Goal: Task Accomplishment & Management: Manage account settings

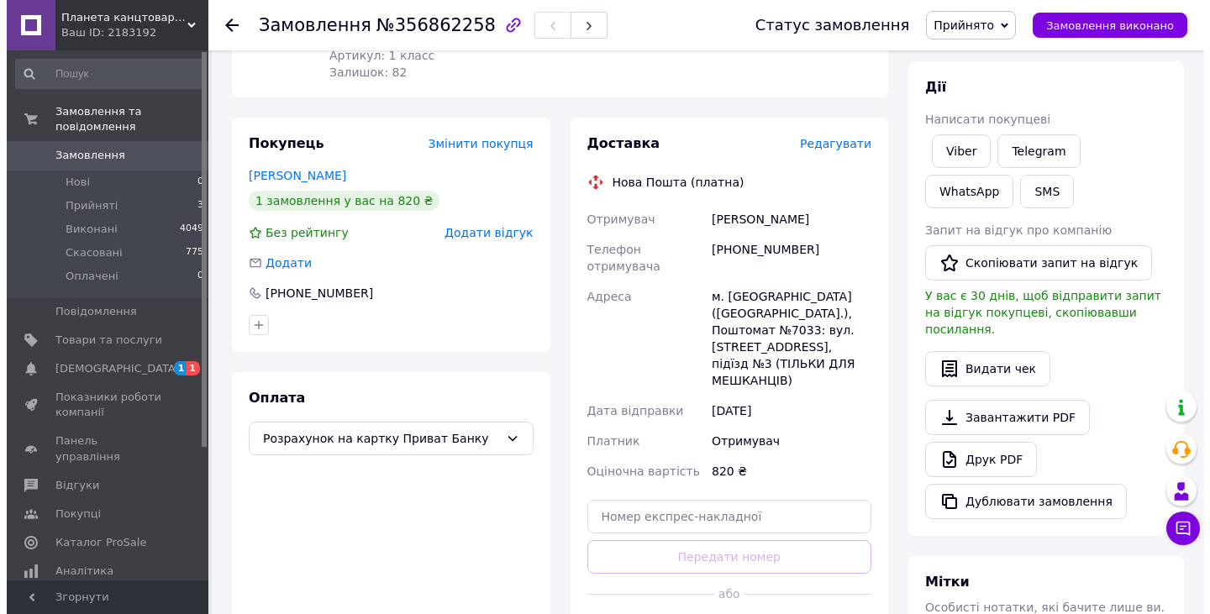
scroll to position [252, 0]
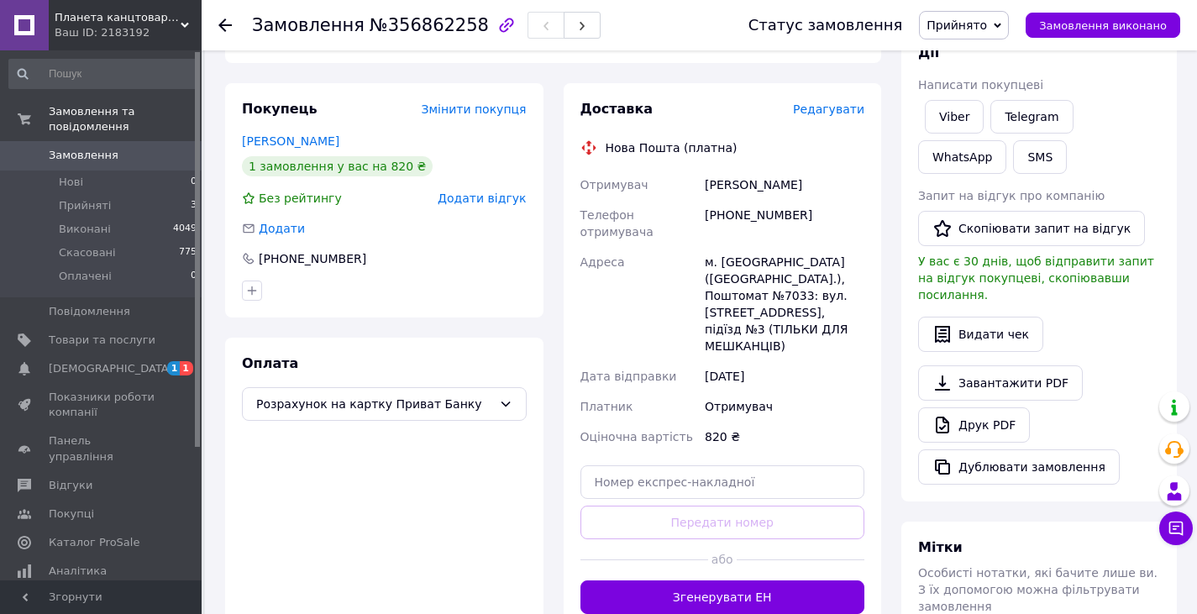
click at [825, 110] on span "Редагувати" at bounding box center [828, 108] width 71 height 13
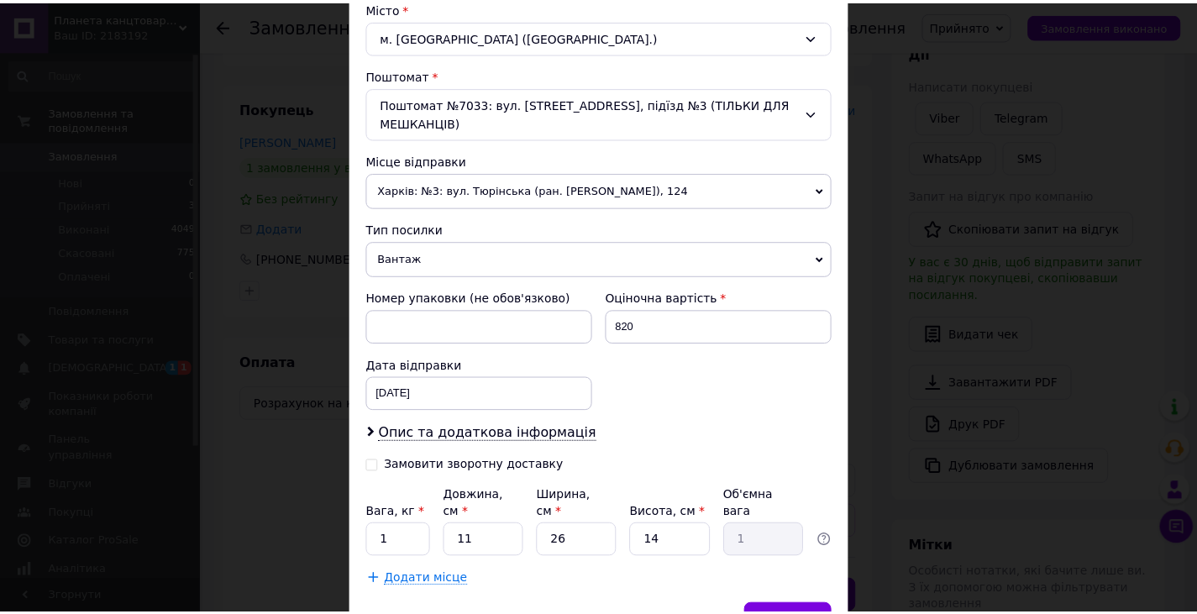
scroll to position [532, 0]
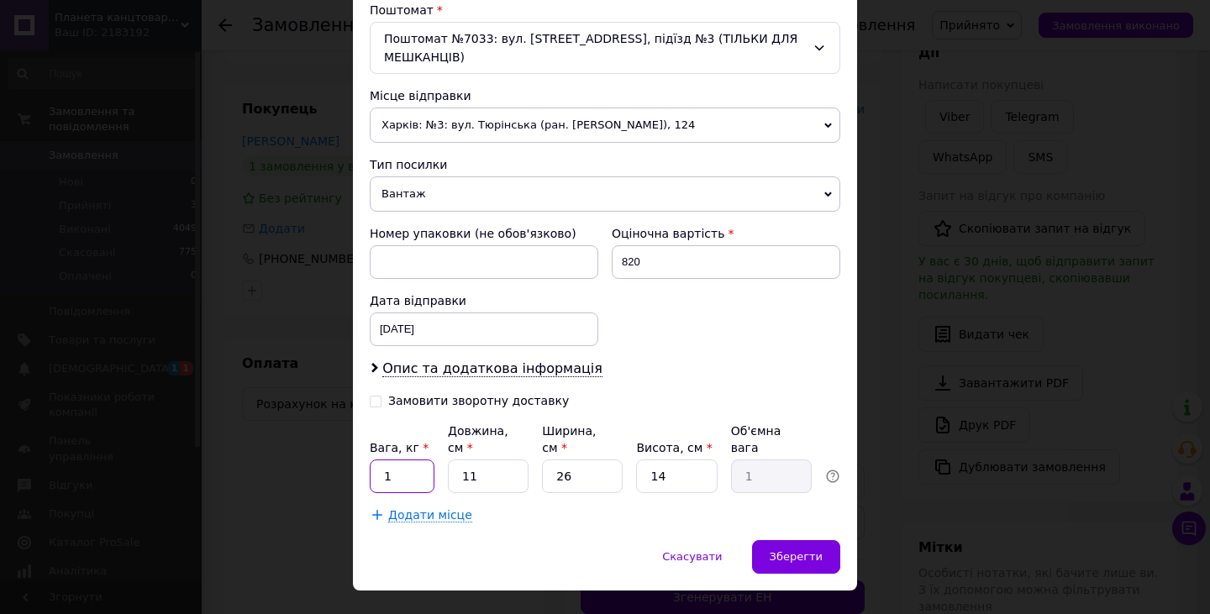
click at [396, 460] on input "1" at bounding box center [402, 477] width 65 height 34
type input "3.1"
click at [492, 460] on input "11" at bounding box center [488, 477] width 81 height 34
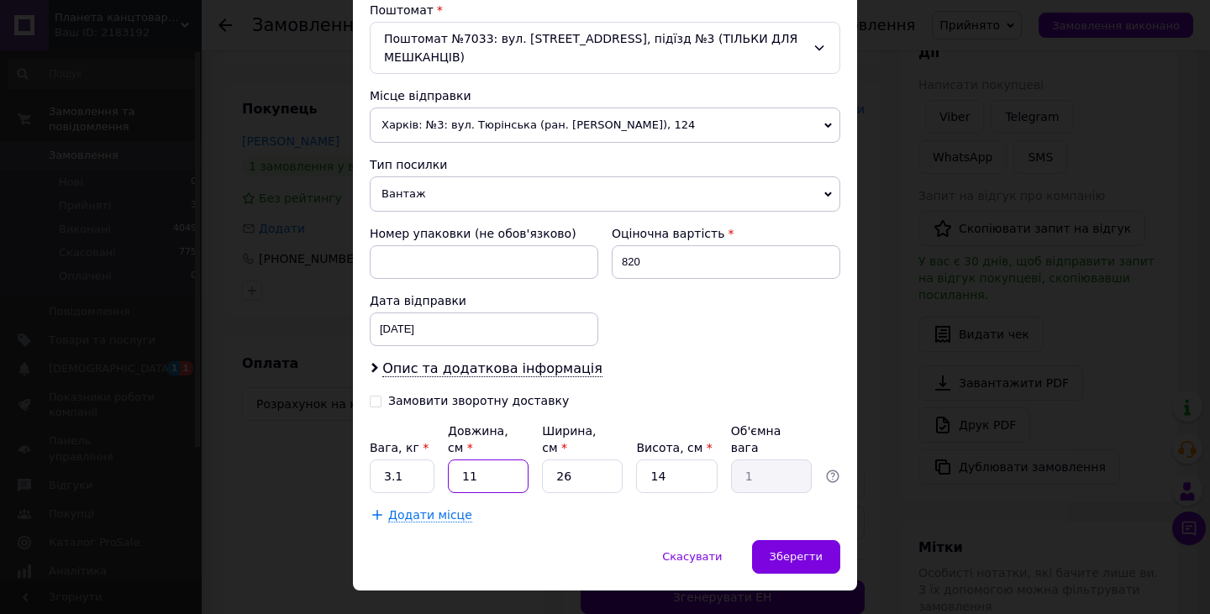
type input "3"
type input "0.27"
type input "32"
type input "2.91"
type input "32"
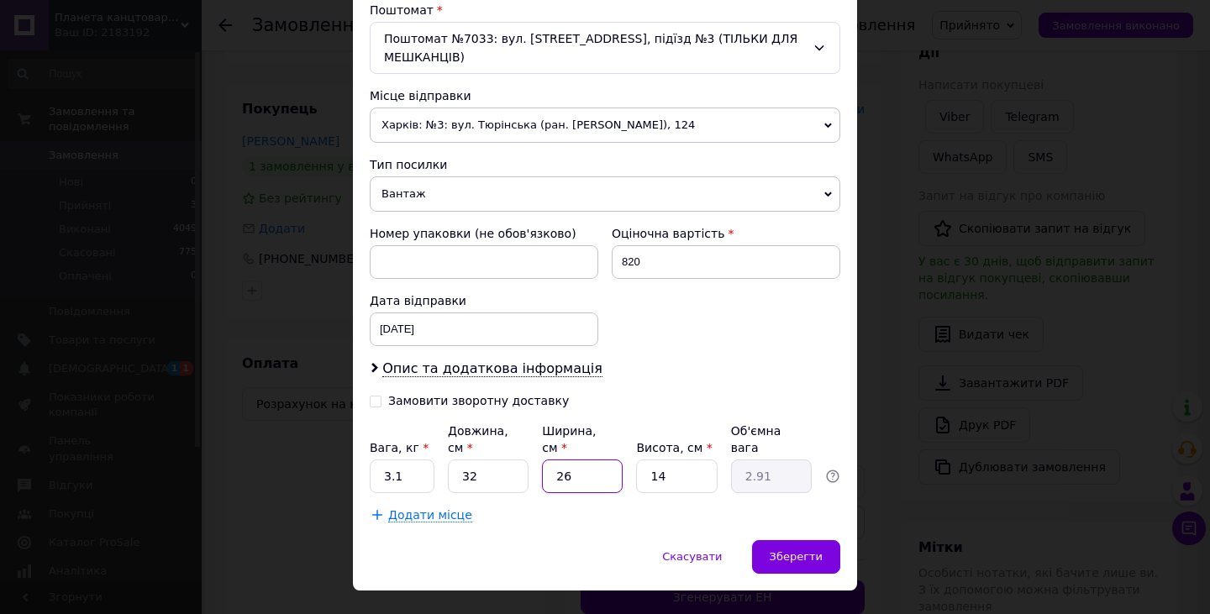
click at [581, 460] on input "26" at bounding box center [582, 477] width 81 height 34
type input "2"
type input "0.22"
type input "24"
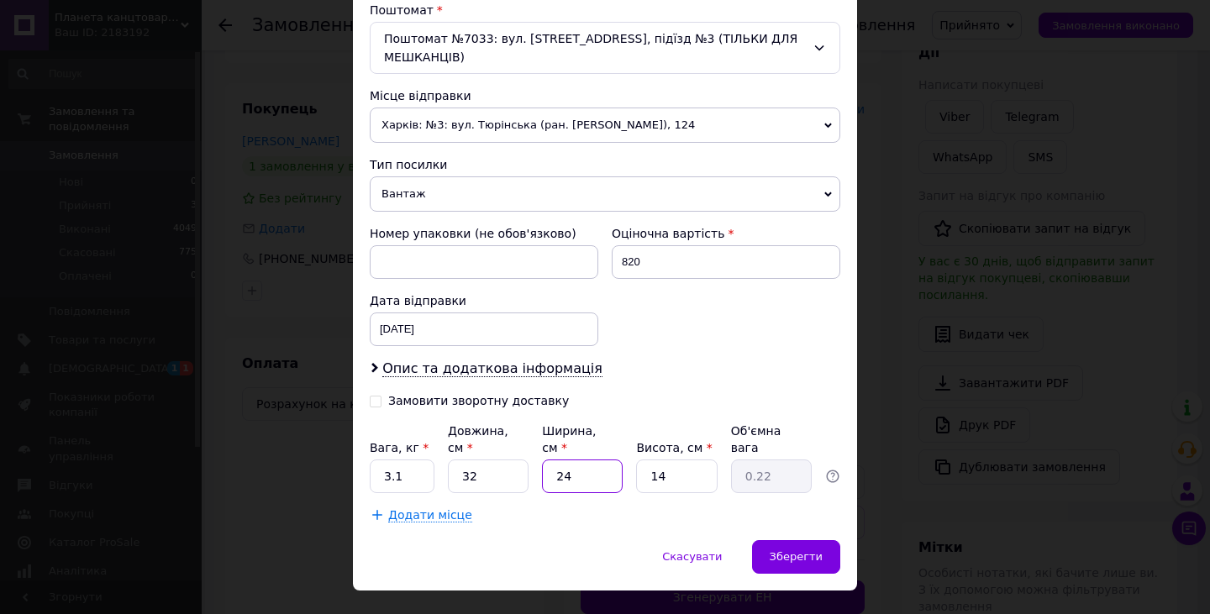
type input "2.69"
type input "24"
click at [659, 460] on input "14" at bounding box center [676, 477] width 81 height 34
type input "1"
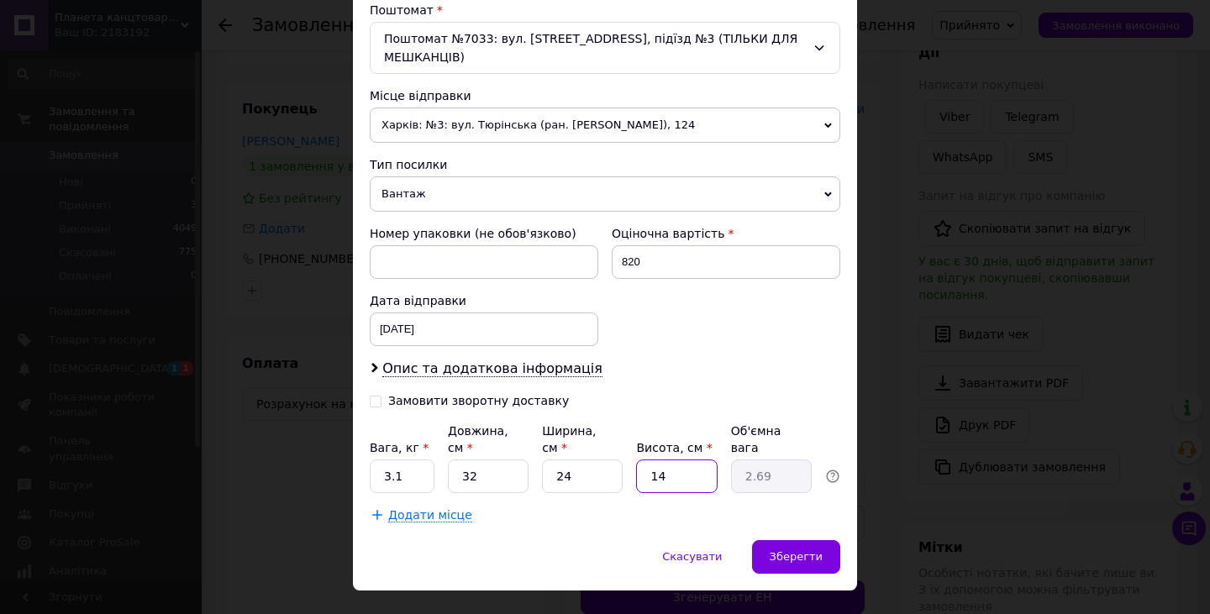
type input "0.19"
type input "13"
type input "2.5"
type input "13"
click at [785, 550] on span "Зберегти" at bounding box center [796, 556] width 53 height 13
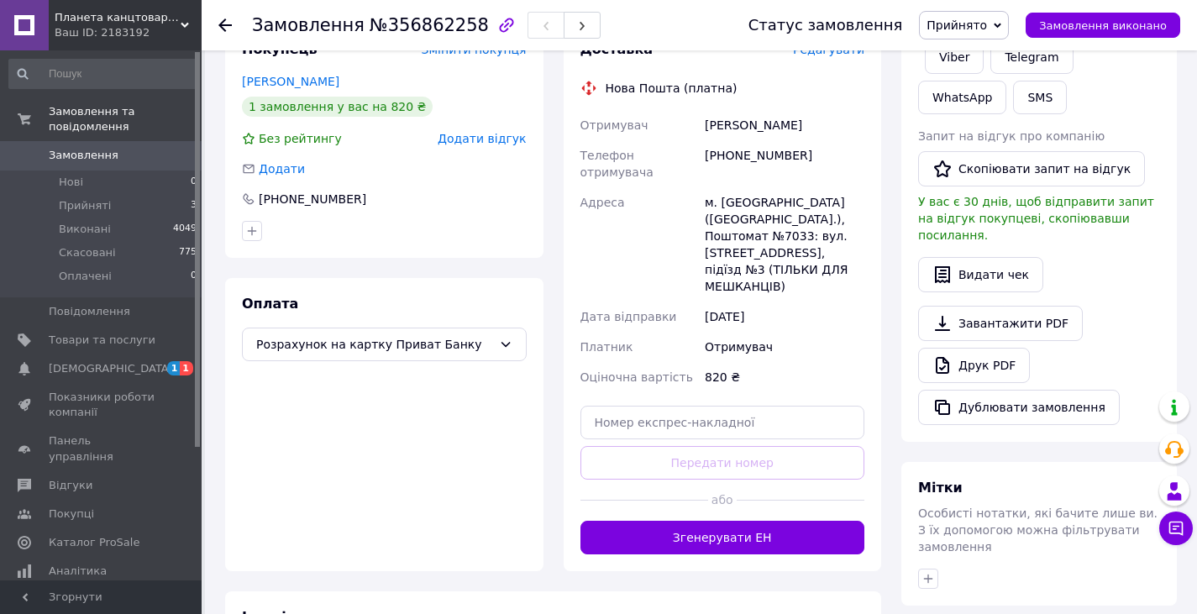
scroll to position [336, 0]
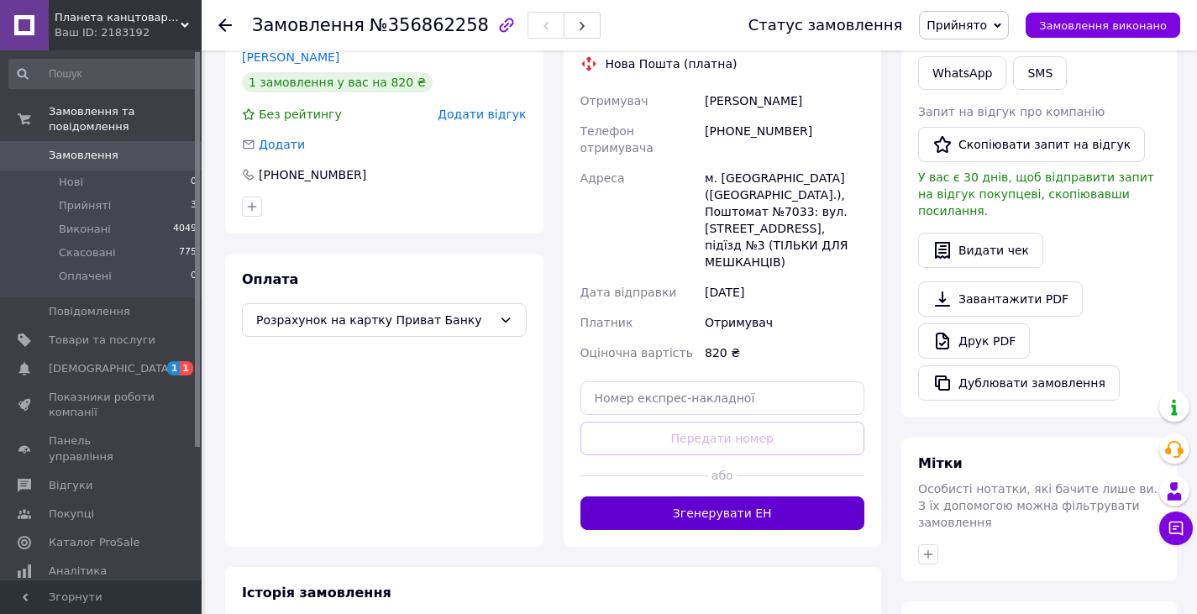
click at [734, 497] on button "Згенерувати ЕН" at bounding box center [723, 514] width 285 height 34
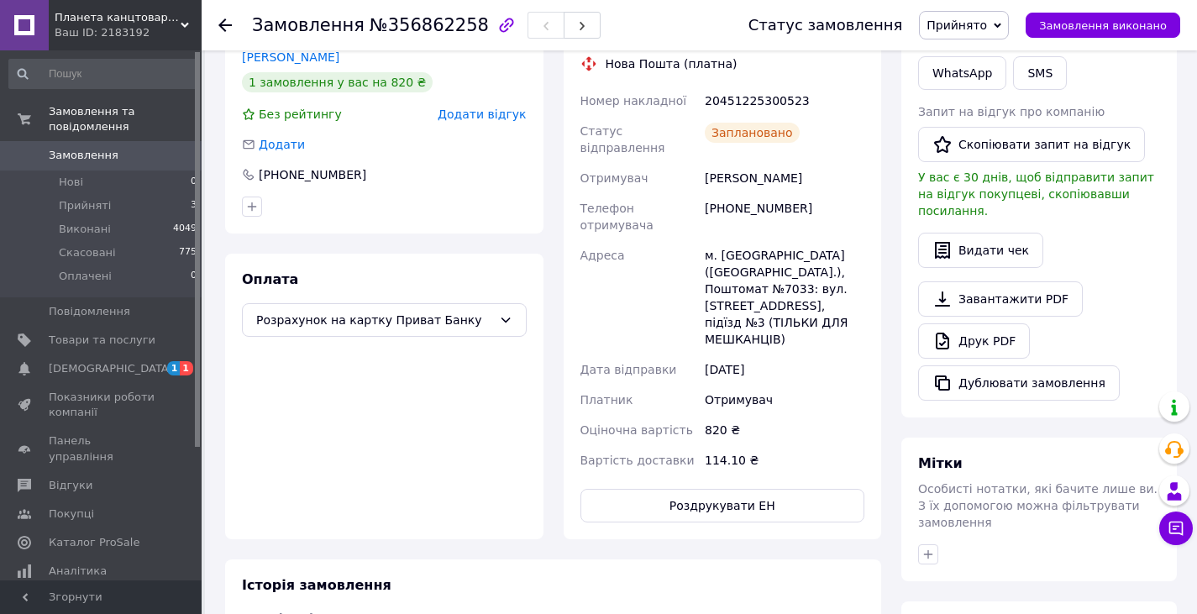
click at [975, 26] on span "Прийнято" at bounding box center [957, 24] width 60 height 13
click at [976, 55] on li "Виконано" at bounding box center [964, 58] width 88 height 25
